Goal: Task Accomplishment & Management: Manage account settings

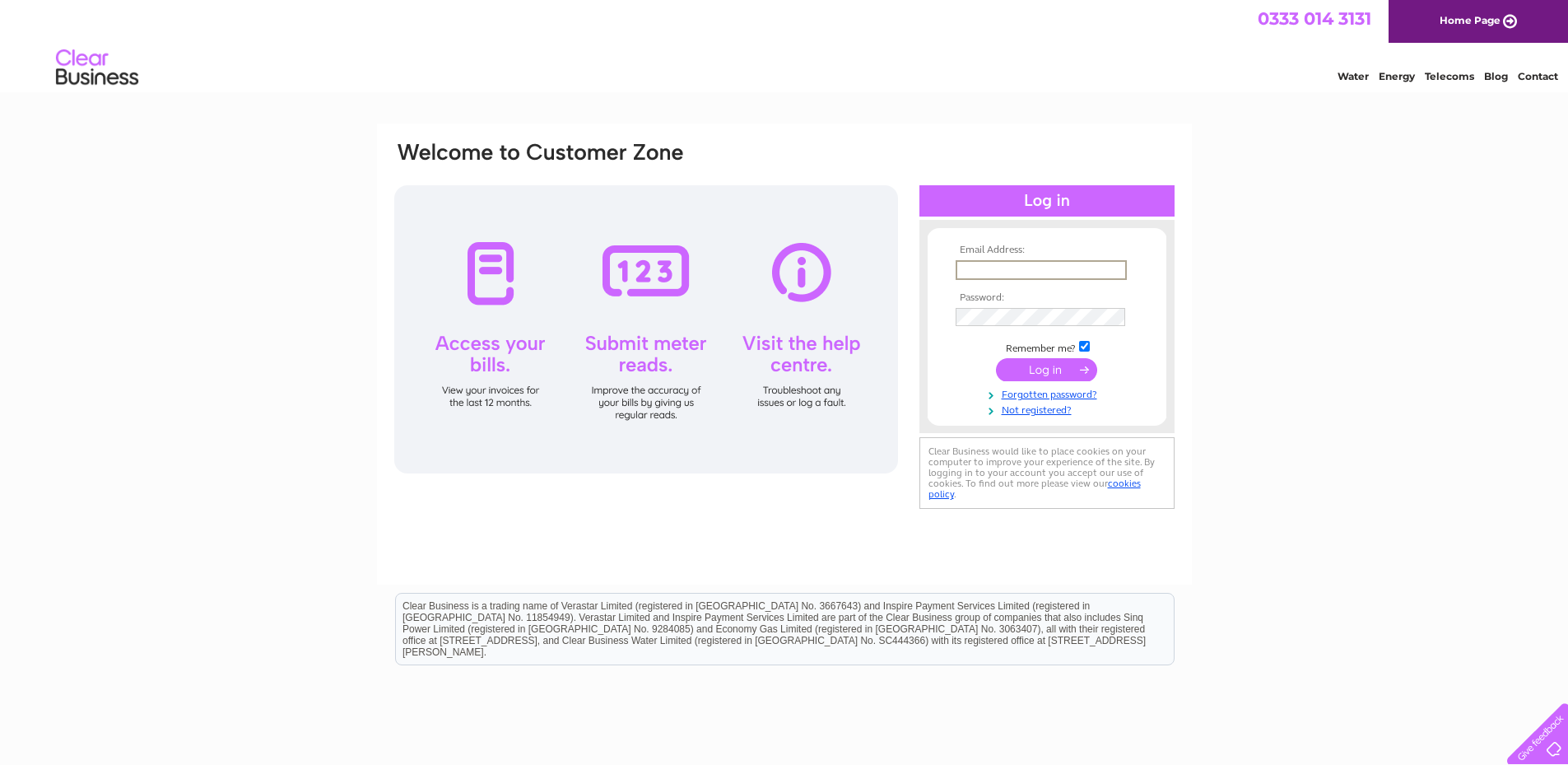
click at [1008, 264] on input "text" at bounding box center [1041, 270] width 172 height 20
type input "aileen.paterson@campbellandsellar.co.uk"
click at [1344, 264] on div "Email Address: aileen.paterson@campbellandsellar.co.uk Password:" at bounding box center [784, 494] width 1568 height 742
click at [1084, 345] on input "checkbox" at bounding box center [1084, 344] width 11 height 11
checkbox input "false"
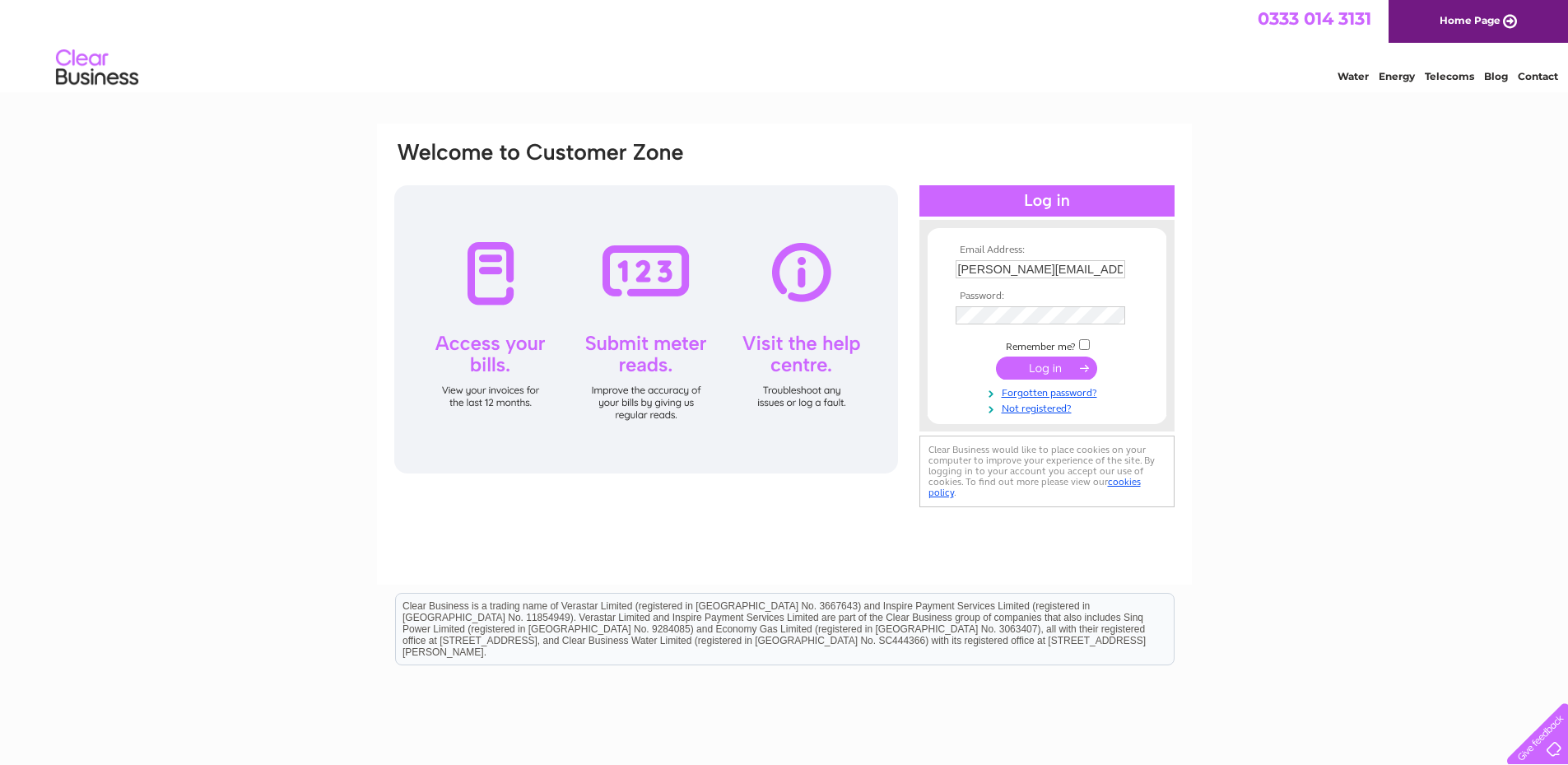
click at [1053, 374] on input "submit" at bounding box center [1046, 368] width 101 height 24
click at [1009, 372] on input "submit" at bounding box center [1046, 370] width 101 height 24
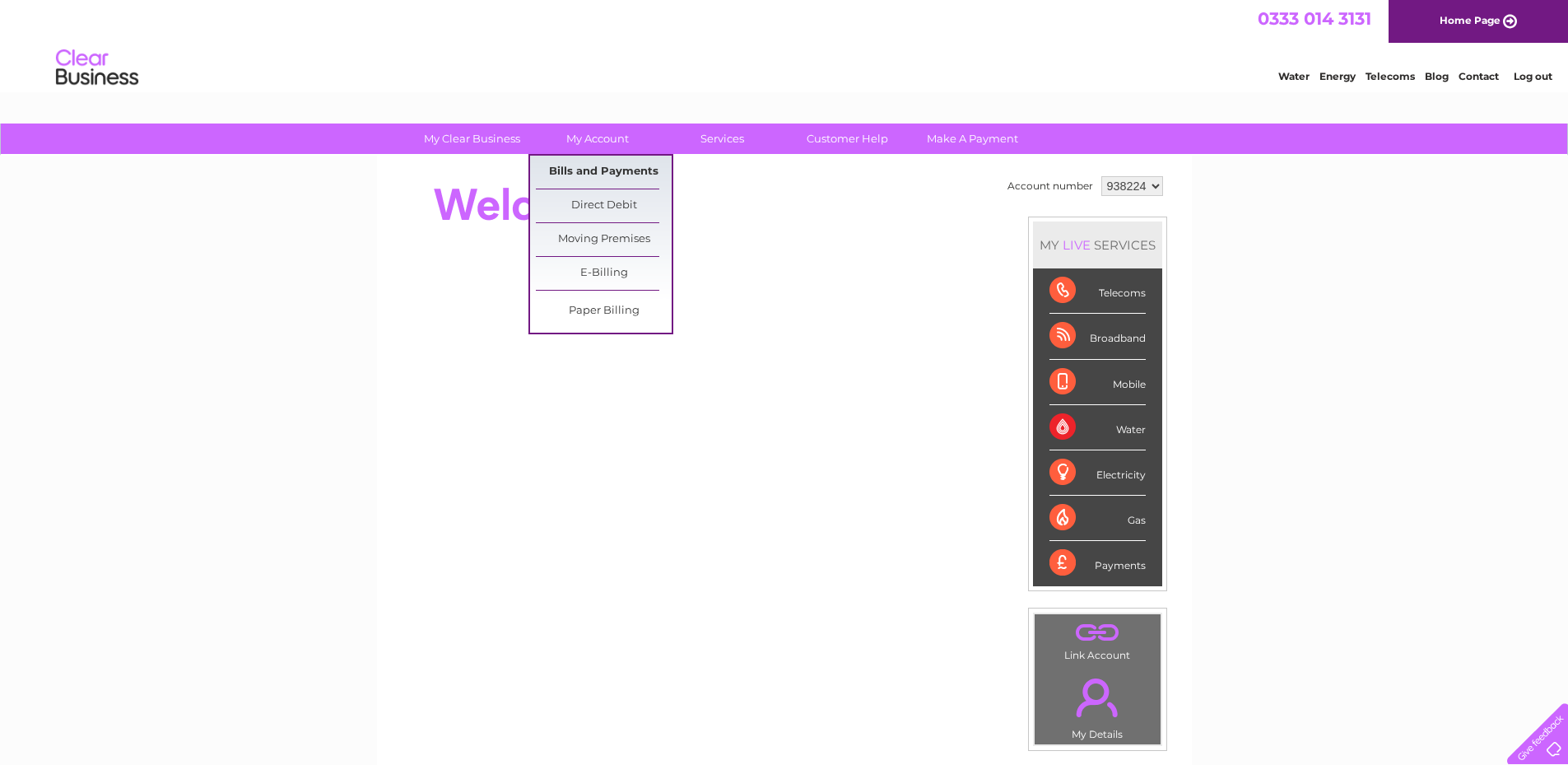
click at [609, 166] on link "Bills and Payments" at bounding box center [603, 173] width 135 height 33
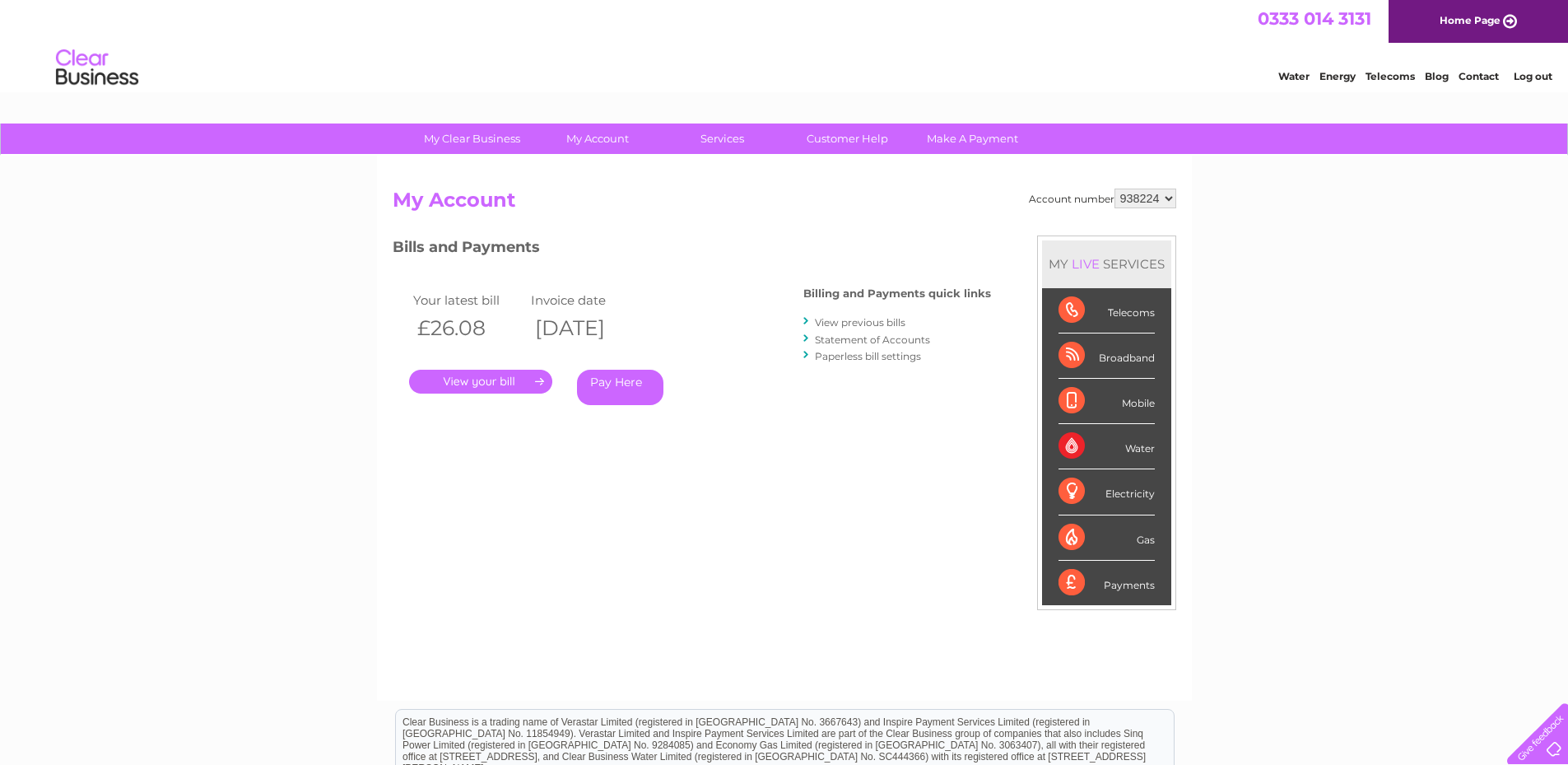
click at [1167, 201] on select "938224 939288" at bounding box center [1145, 198] width 62 height 20
select select "939288"
click at [1115, 188] on select "938224 939288" at bounding box center [1145, 198] width 62 height 20
click at [507, 386] on link "." at bounding box center [481, 382] width 143 height 24
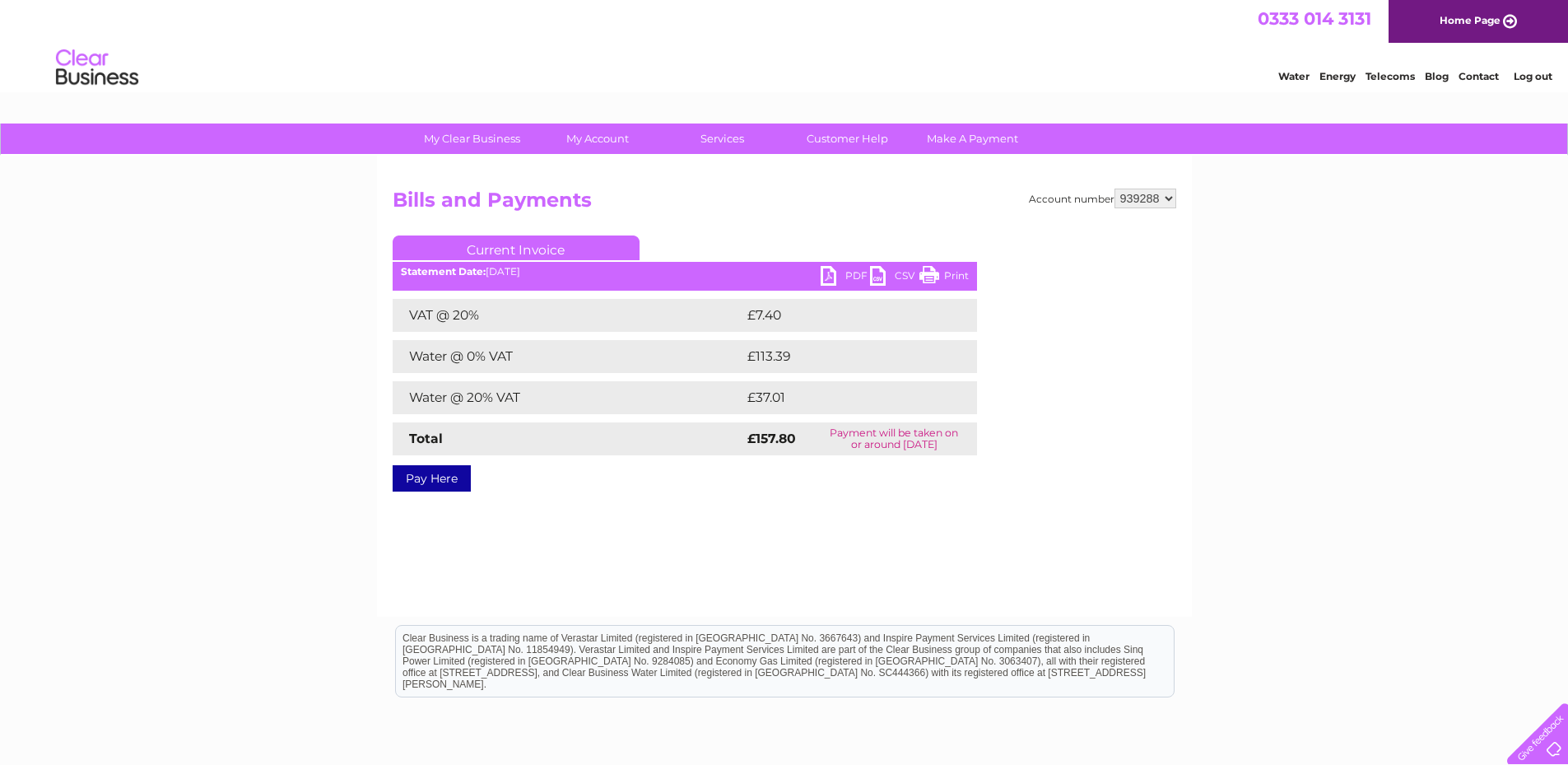
click at [837, 275] on link "PDF" at bounding box center [845, 278] width 49 height 24
click at [1526, 82] on link "Log out" at bounding box center [1533, 76] width 38 height 13
